Goal: Find specific page/section: Find specific page/section

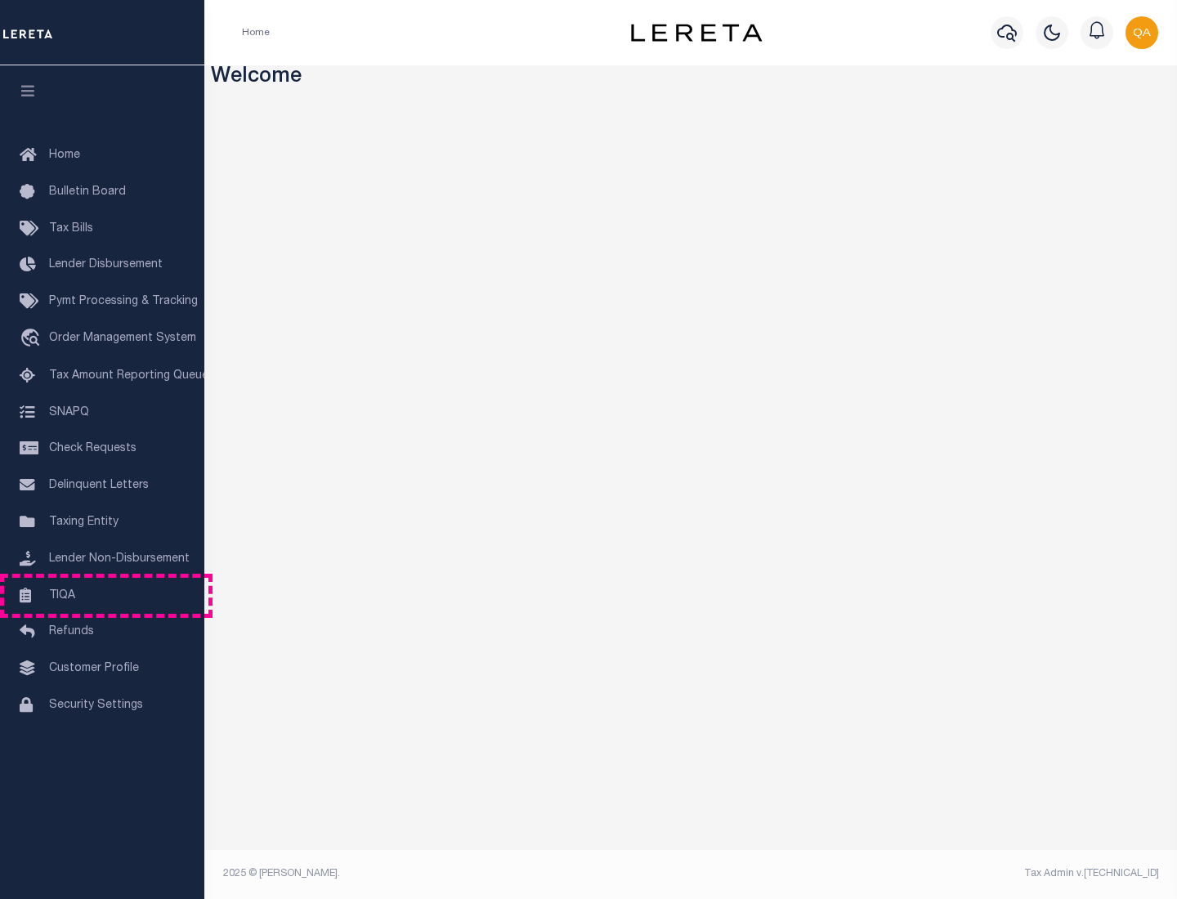
click at [102, 595] on link "TIQA" at bounding box center [102, 596] width 204 height 37
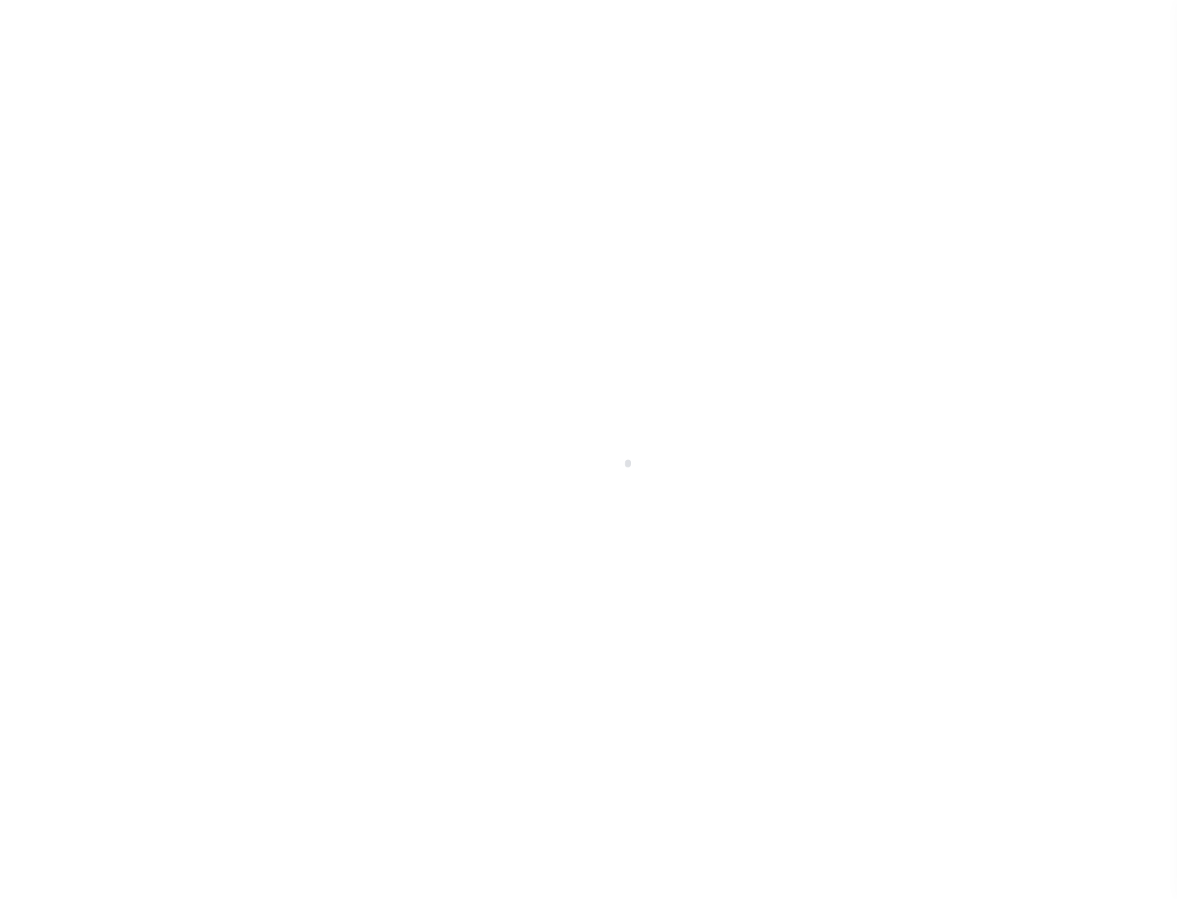
select select "200"
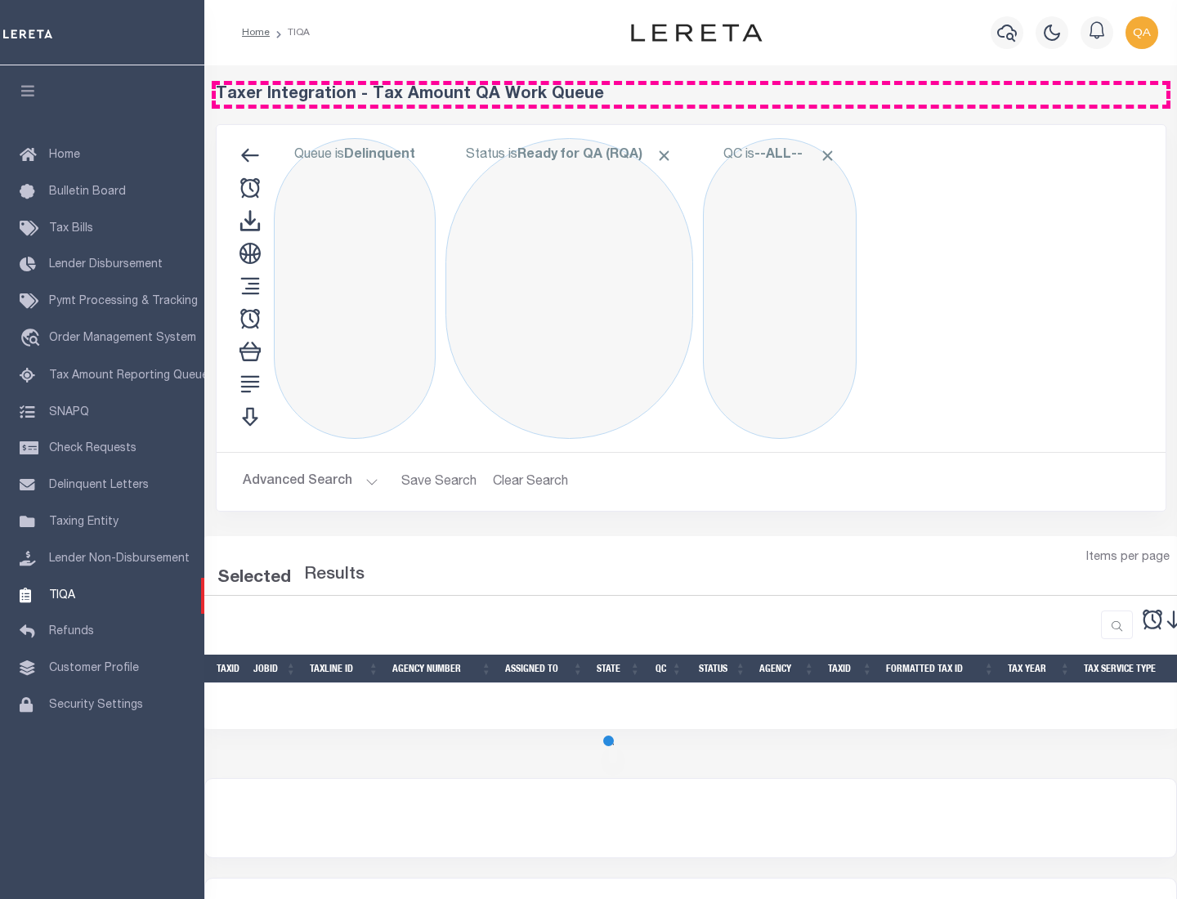
select select "200"
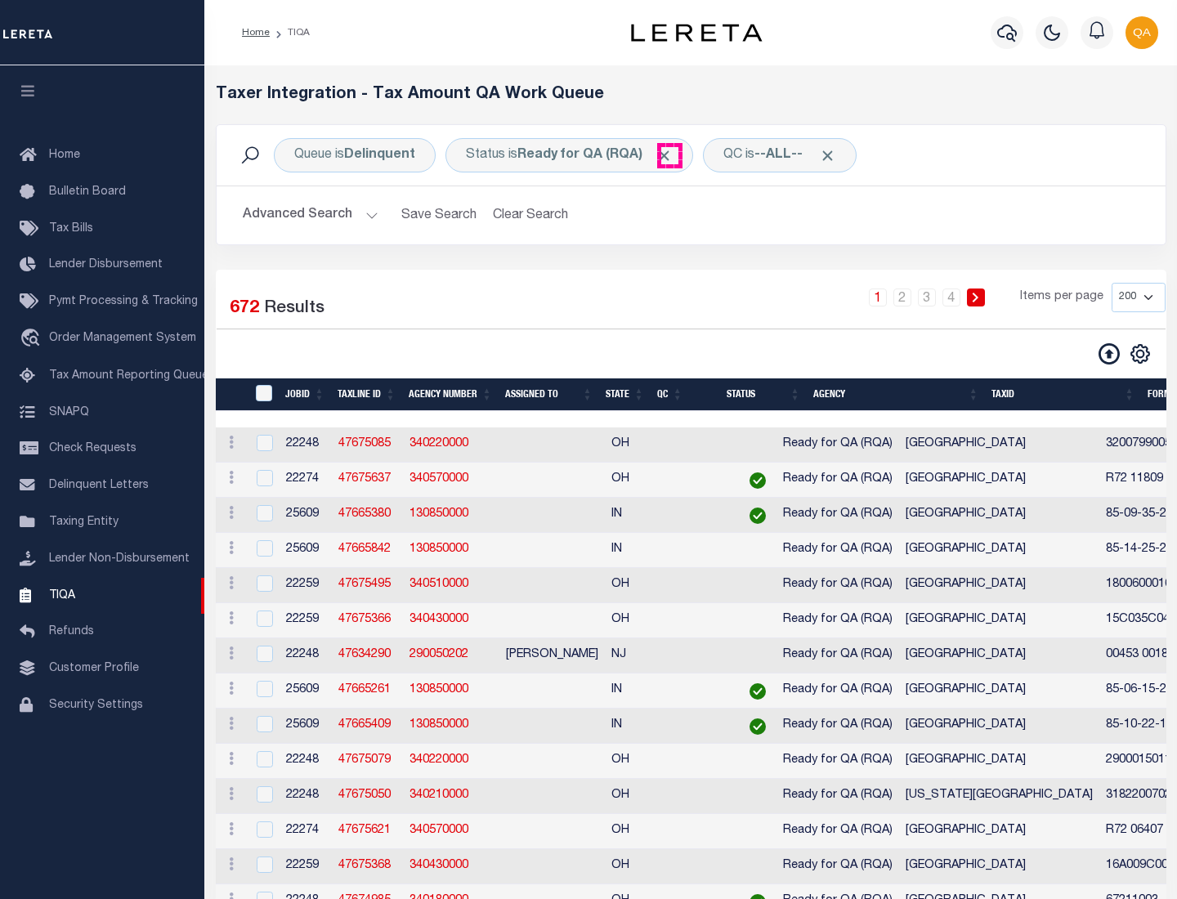
click at [669, 155] on span "Click to Remove" at bounding box center [664, 155] width 17 height 17
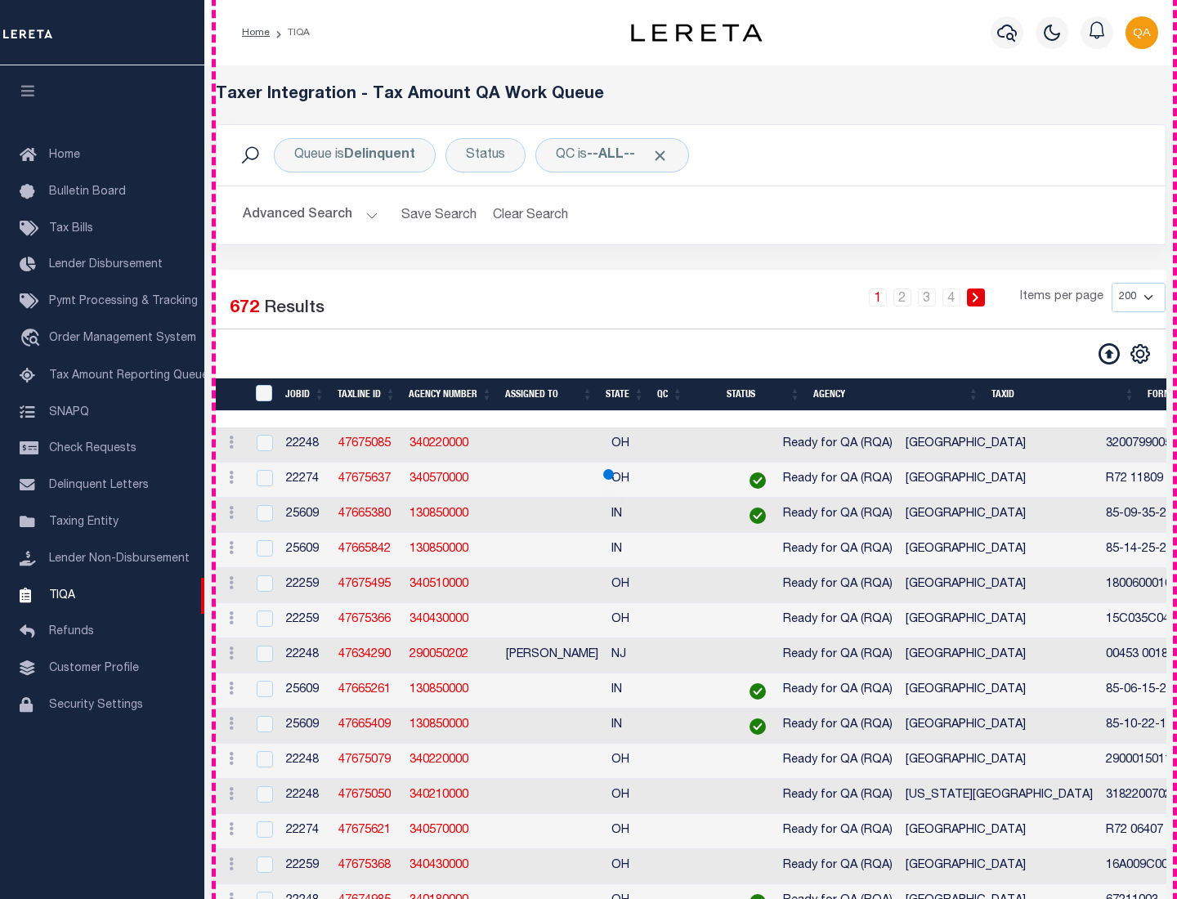
scroll to position [3493, 0]
